Goal: Navigation & Orientation: Find specific page/section

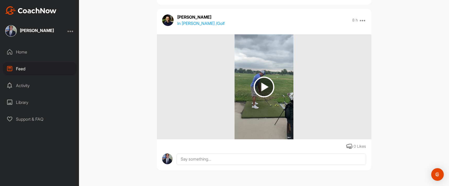
scroll to position [301, 0]
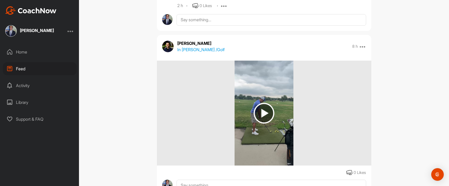
click at [25, 49] on div "Home" at bounding box center [40, 51] width 74 height 13
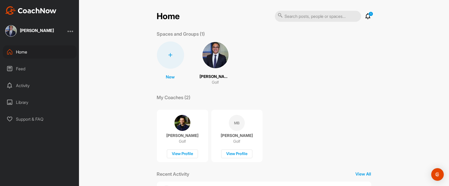
click at [163, 96] on p "My Coaches (2)" at bounding box center [174, 97] width 34 height 7
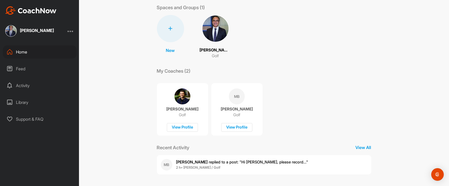
scroll to position [27, 0]
click at [352, 148] on div "Recent Activity View All" at bounding box center [264, 146] width 215 height 7
click at [356, 147] on p "View All" at bounding box center [364, 147] width 16 height 6
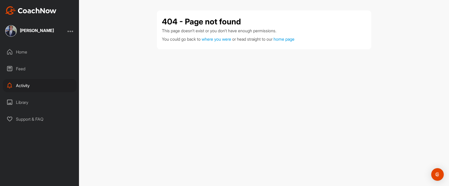
click at [29, 53] on div "Home" at bounding box center [40, 51] width 74 height 13
